Goal: Transaction & Acquisition: Purchase product/service

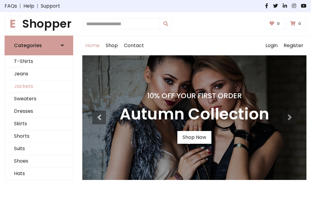
click at [39, 86] on link "Jackets" at bounding box center [39, 86] width 68 height 12
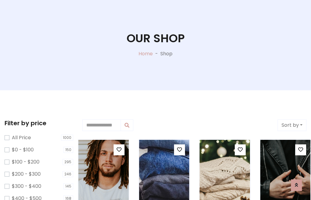
scroll to position [31, 0]
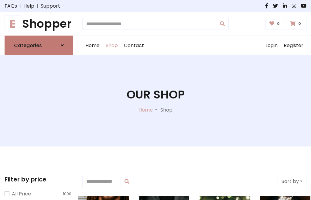
click at [39, 45] on h6 "Categories" at bounding box center [28, 46] width 28 height 6
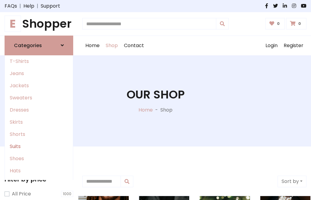
click at [39, 146] on link "Suits" at bounding box center [39, 146] width 68 height 12
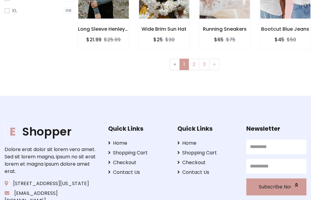
scroll to position [258, 0]
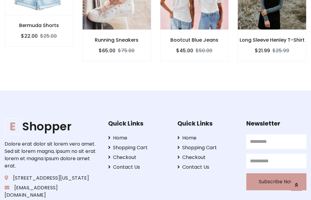
scroll to position [568, 0]
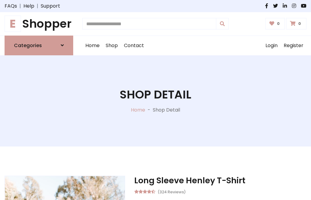
scroll to position [567, 0]
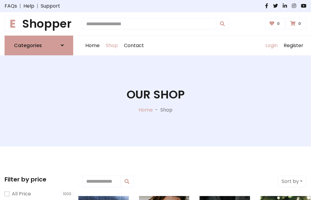
click at [271, 45] on link "Login" at bounding box center [271, 45] width 18 height 19
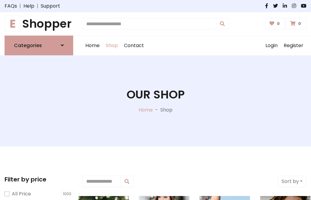
scroll to position [31, 0]
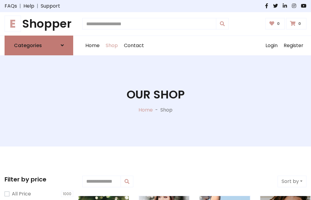
click at [62, 45] on icon at bounding box center [62, 45] width 3 height 5
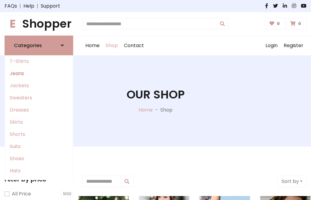
click at [39, 73] on link "Jeans" at bounding box center [39, 73] width 68 height 12
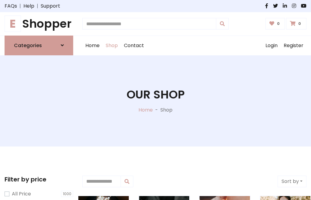
scroll to position [31, 0]
